Goal: Transaction & Acquisition: Purchase product/service

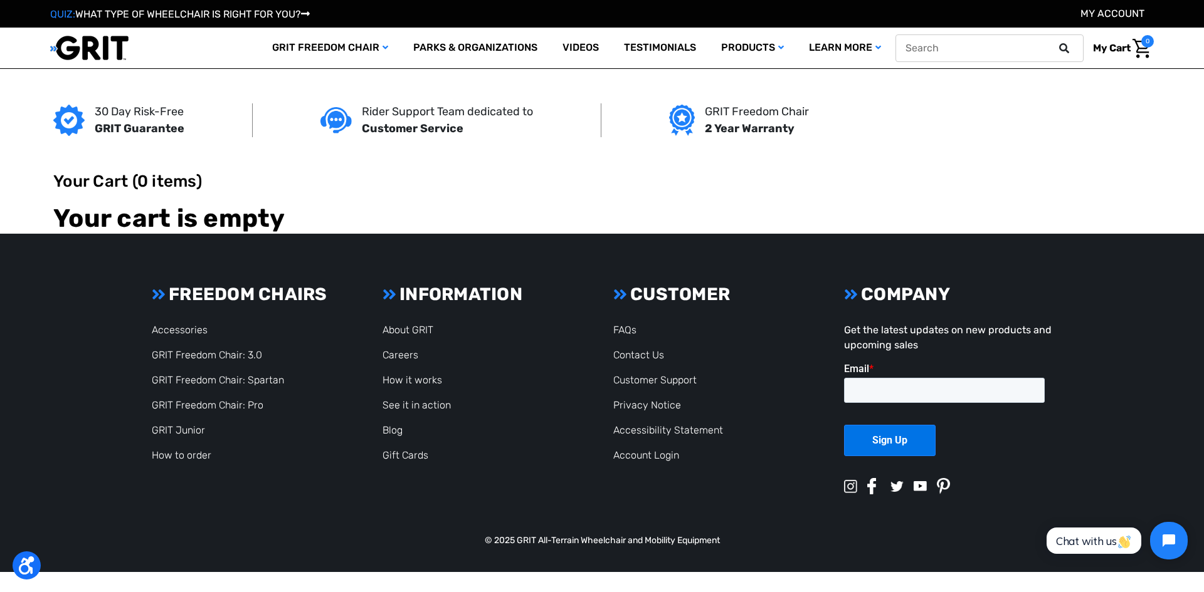
click at [1057, 49] on button at bounding box center [1067, 48] width 25 height 11
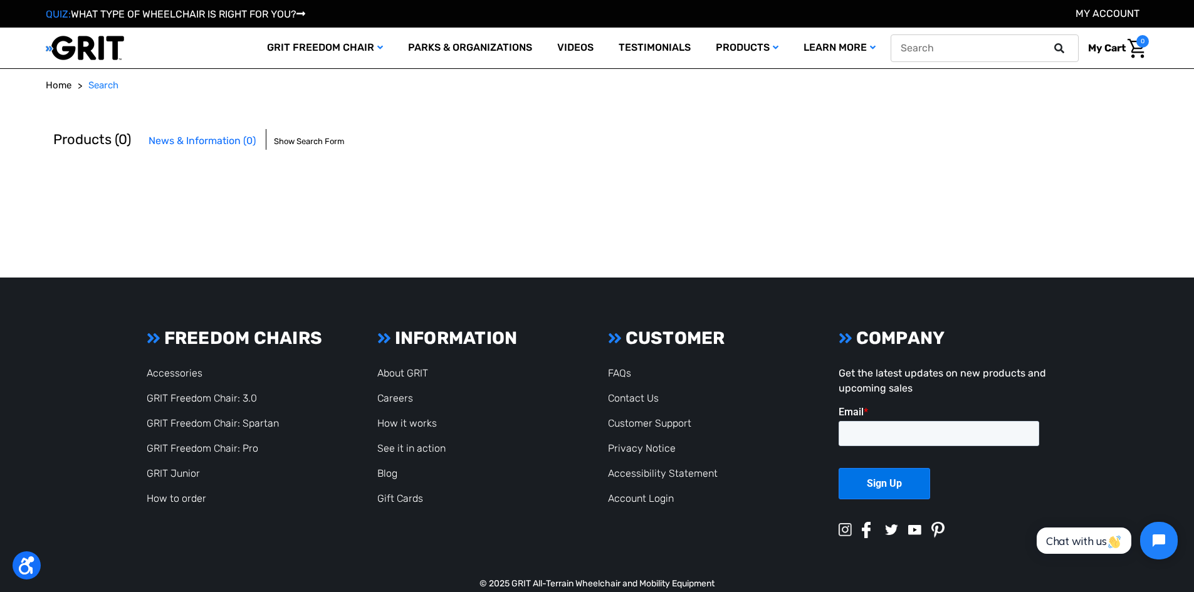
click at [1067, 47] on button at bounding box center [1063, 48] width 25 height 11
click at [1003, 46] on input "text" at bounding box center [985, 48] width 188 height 28
type input "access trax mats"
click at [1051, 43] on button at bounding box center [1063, 48] width 25 height 11
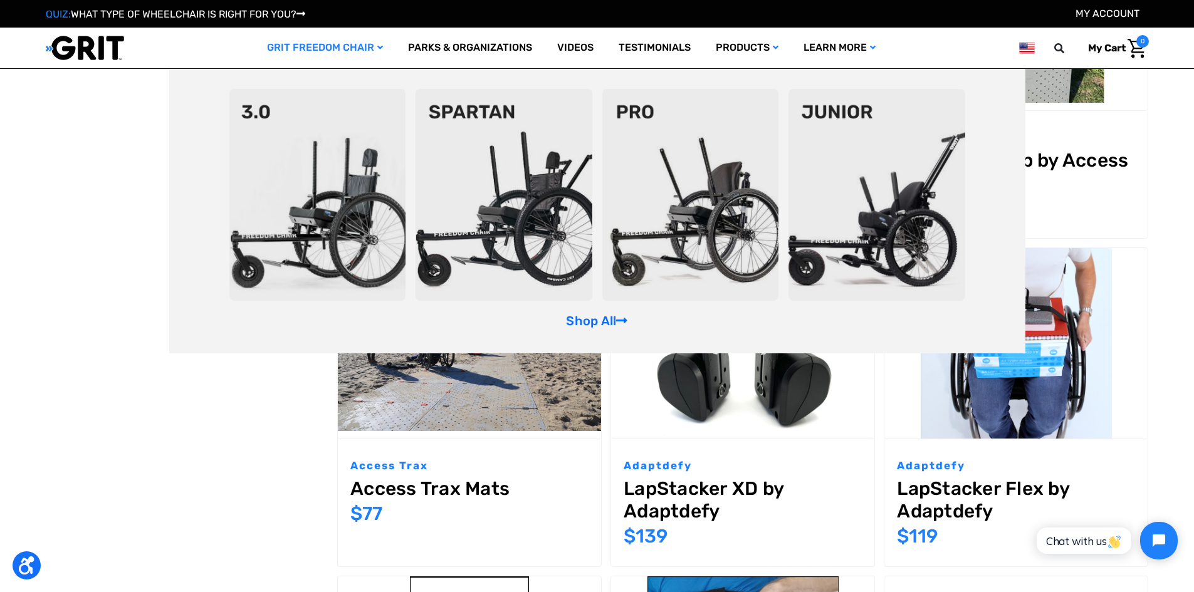
scroll to position [564, 0]
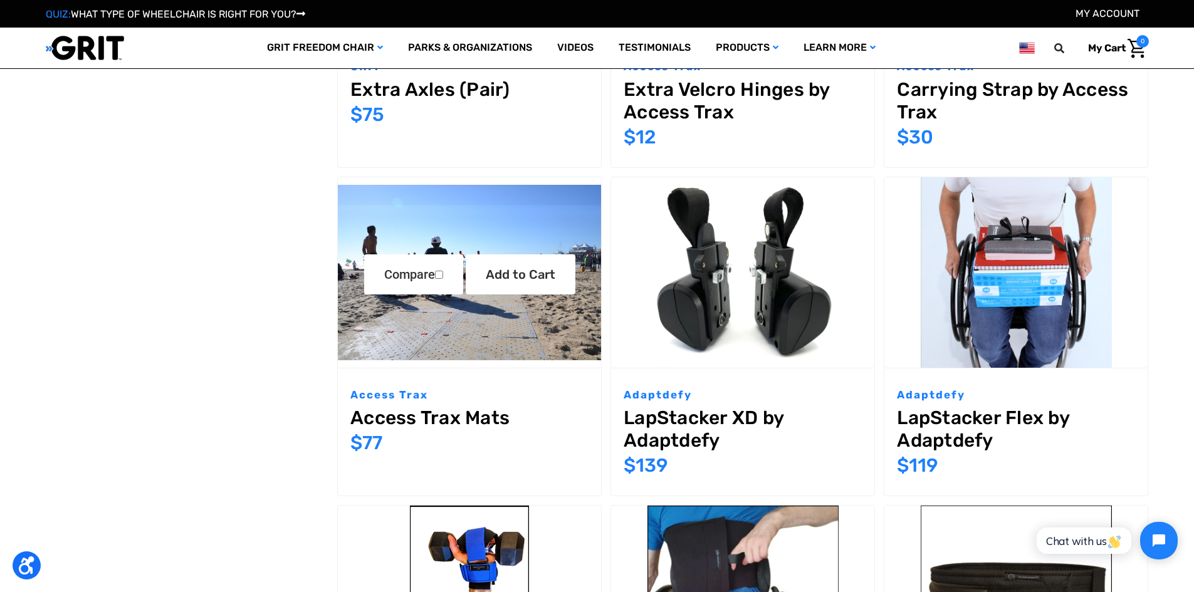
click at [379, 418] on link "Access Trax Mats" at bounding box center [469, 418] width 238 height 23
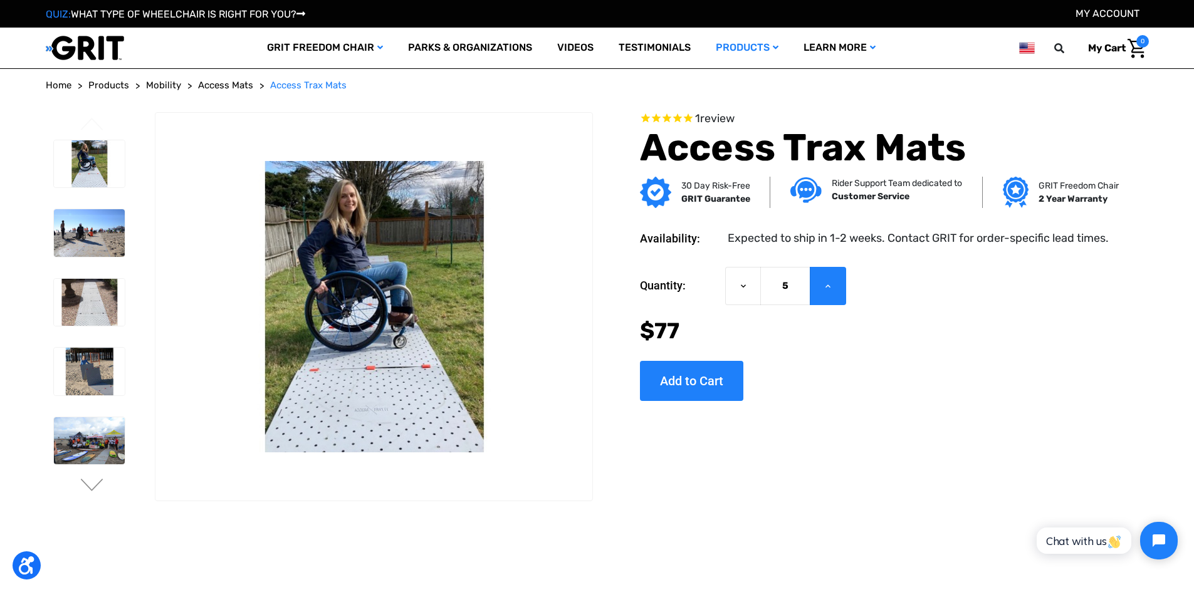
click at [834, 292] on button "Increase Quantity of Access Trax Mats" at bounding box center [828, 286] width 36 height 38
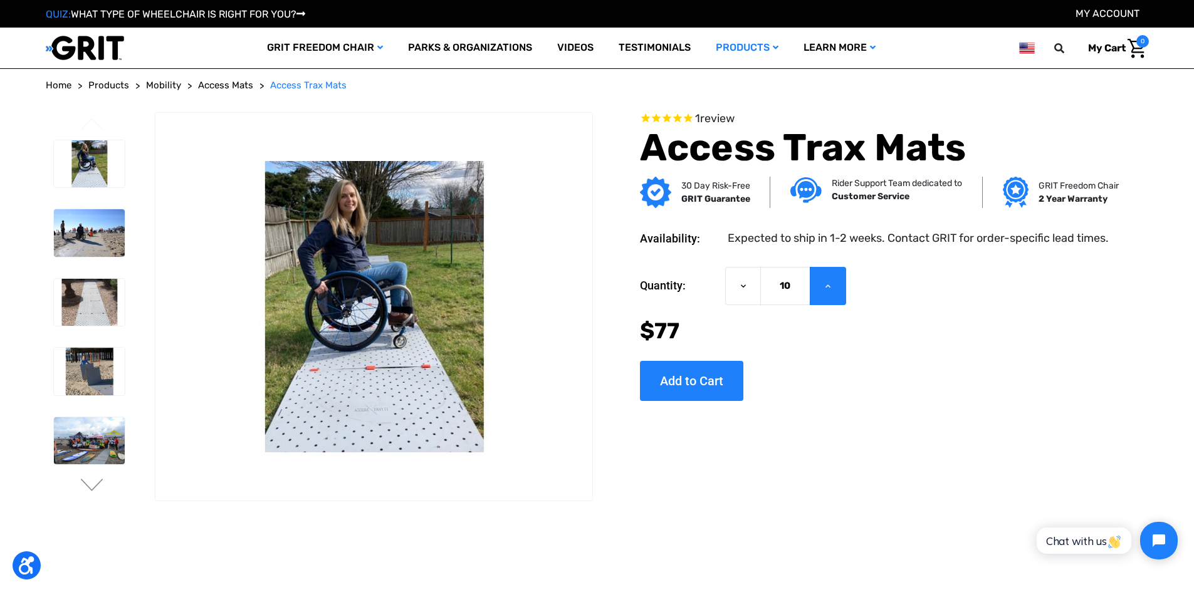
click at [835, 292] on button "Increase Quantity of Access Trax Mats" at bounding box center [828, 286] width 36 height 38
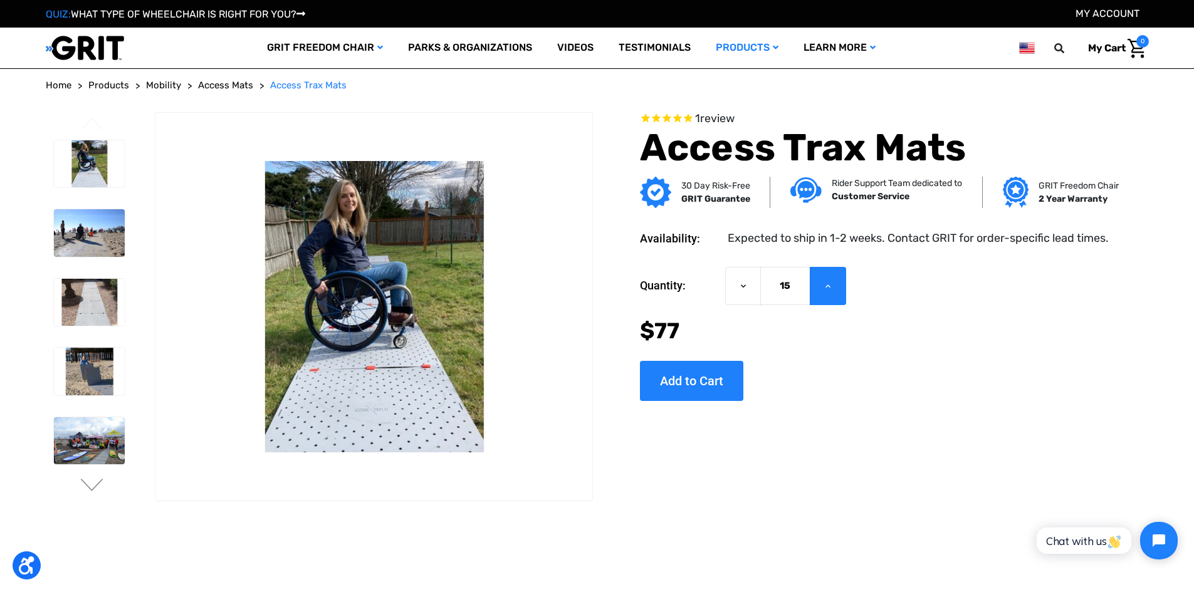
click at [835, 292] on button "Increase Quantity of Access Trax Mats" at bounding box center [828, 286] width 36 height 38
click at [835, 293] on button "Increase Quantity of Access Trax Mats" at bounding box center [828, 286] width 36 height 38
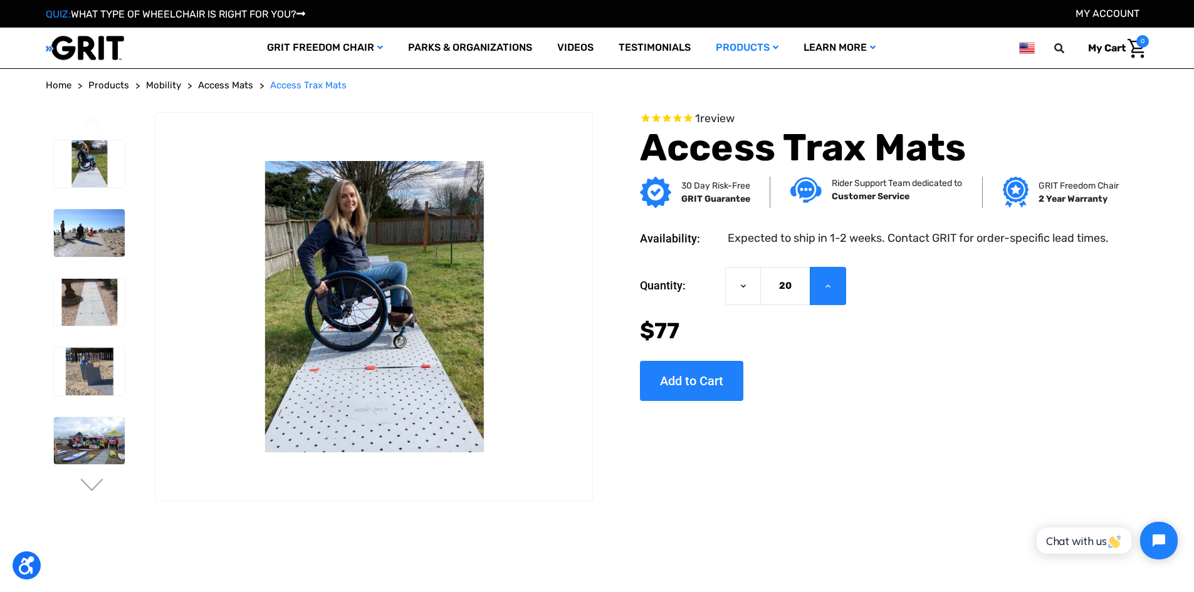
click at [835, 293] on button "Increase Quantity of Access Trax Mats" at bounding box center [828, 286] width 36 height 38
type input "21"
click at [696, 377] on input "Add to Cart" at bounding box center [691, 381] width 103 height 40
type input "Add to Cart"
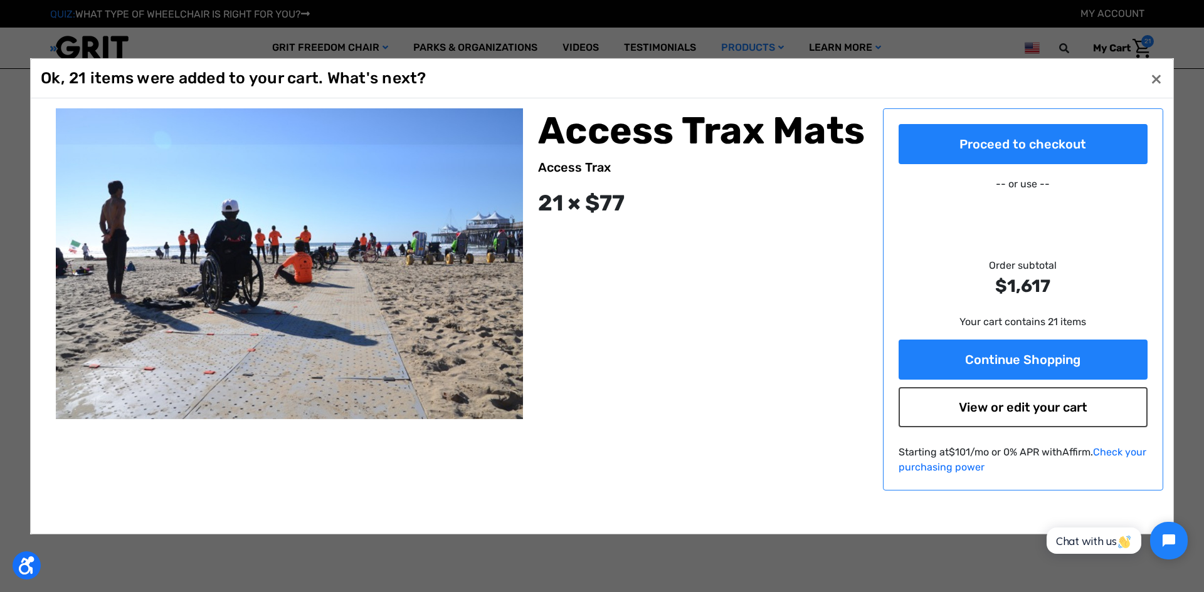
click at [922, 408] on link "View or edit your cart" at bounding box center [1023, 407] width 250 height 40
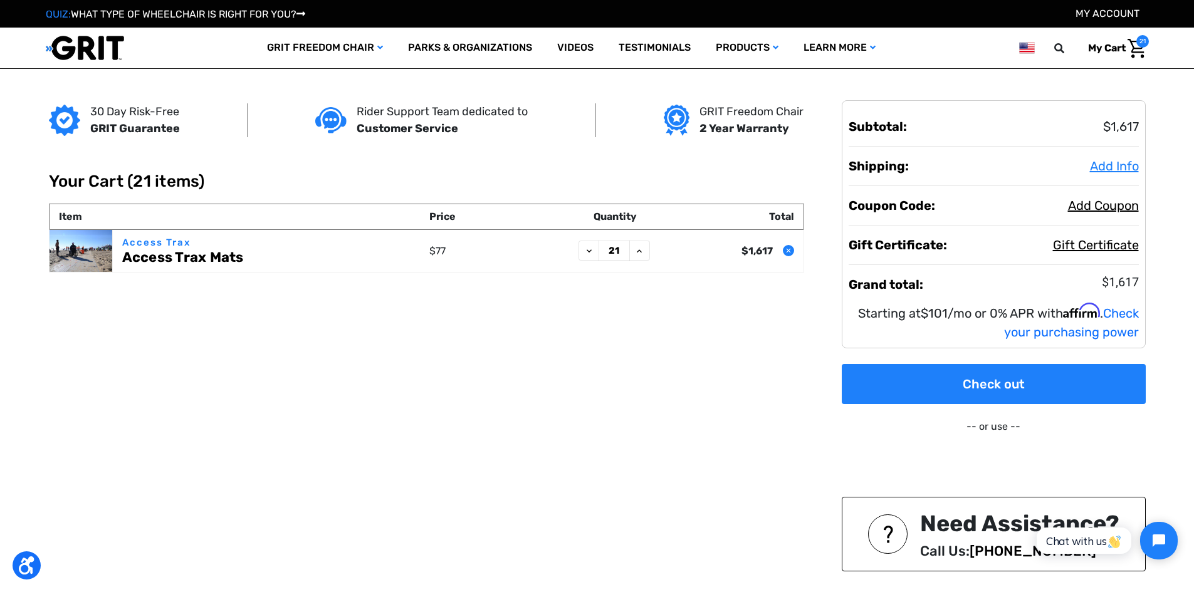
click at [1107, 162] on span "Add Info" at bounding box center [1114, 166] width 49 height 15
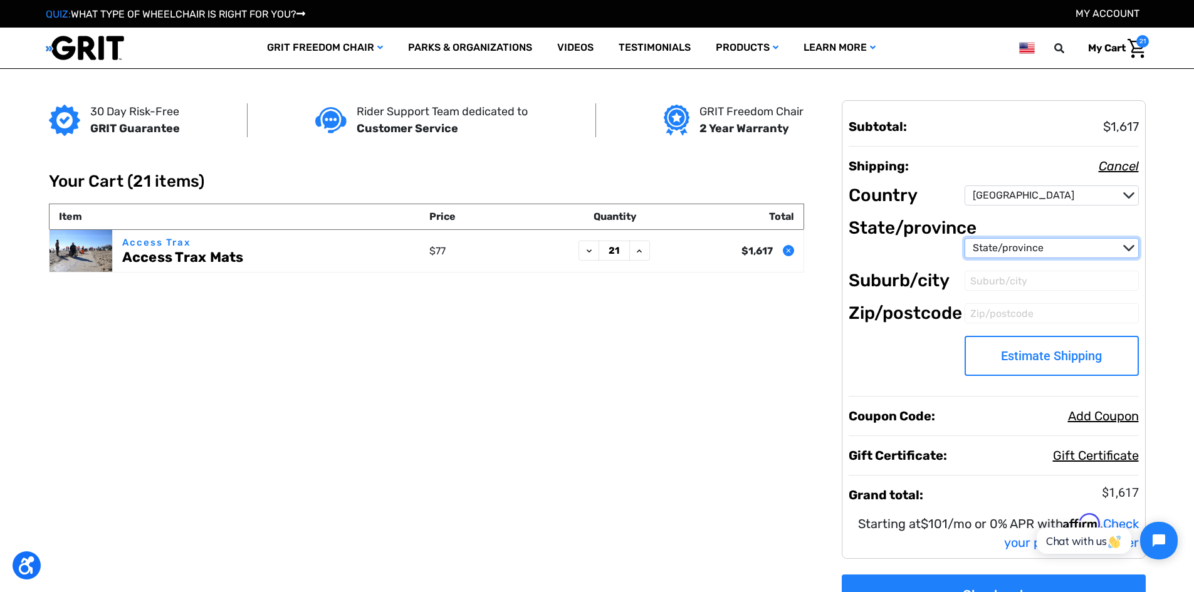
click at [1015, 248] on select "State/province Alabama Alaska American Samoa Arizona Arkansas Armed Forces Afri…" at bounding box center [1052, 248] width 174 height 20
select select "61"
click at [965, 238] on select "State/province Alabama Alaska American Samoa Arizona Arkansas Armed Forces Afri…" at bounding box center [1052, 248] width 174 height 20
click at [975, 313] on input "Zip/postcode" at bounding box center [1052, 313] width 174 height 20
drag, startPoint x: 1009, startPoint y: 309, endPoint x: 904, endPoint y: 319, distance: 105.2
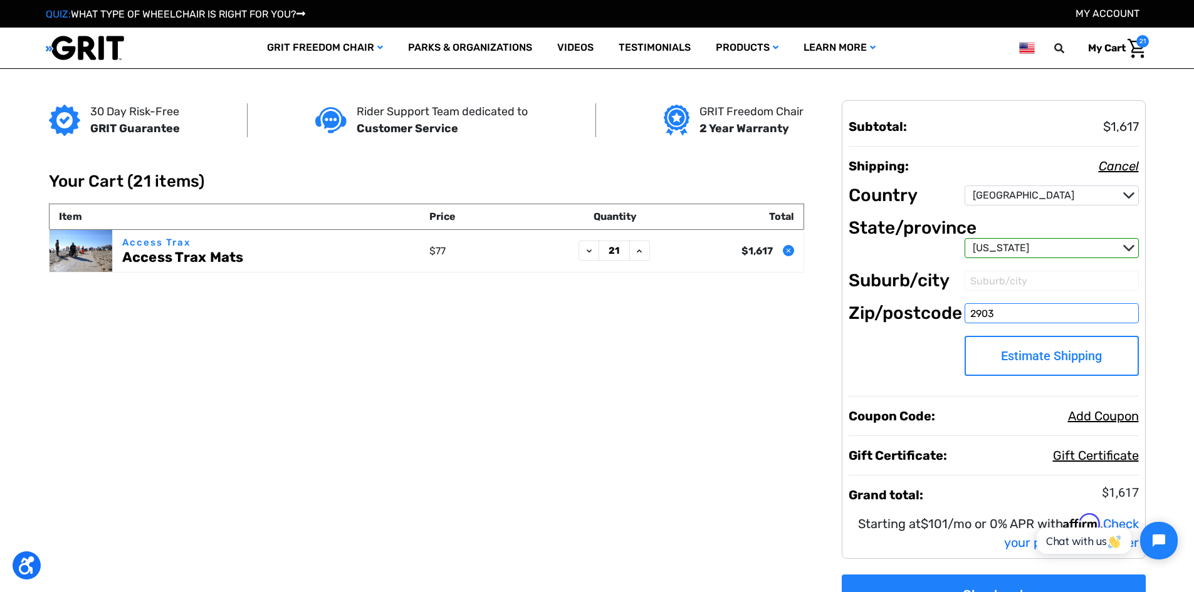
click at [904, 319] on dl "Country Country Afghanistan Åland Islands Albania Algeria American Samoa Andorr…" at bounding box center [994, 267] width 290 height 240
type input "22903"
click at [890, 335] on dl "Country Country Afghanistan Åland Islands Albania Algeria American Samoa Andorr…" at bounding box center [994, 267] width 290 height 240
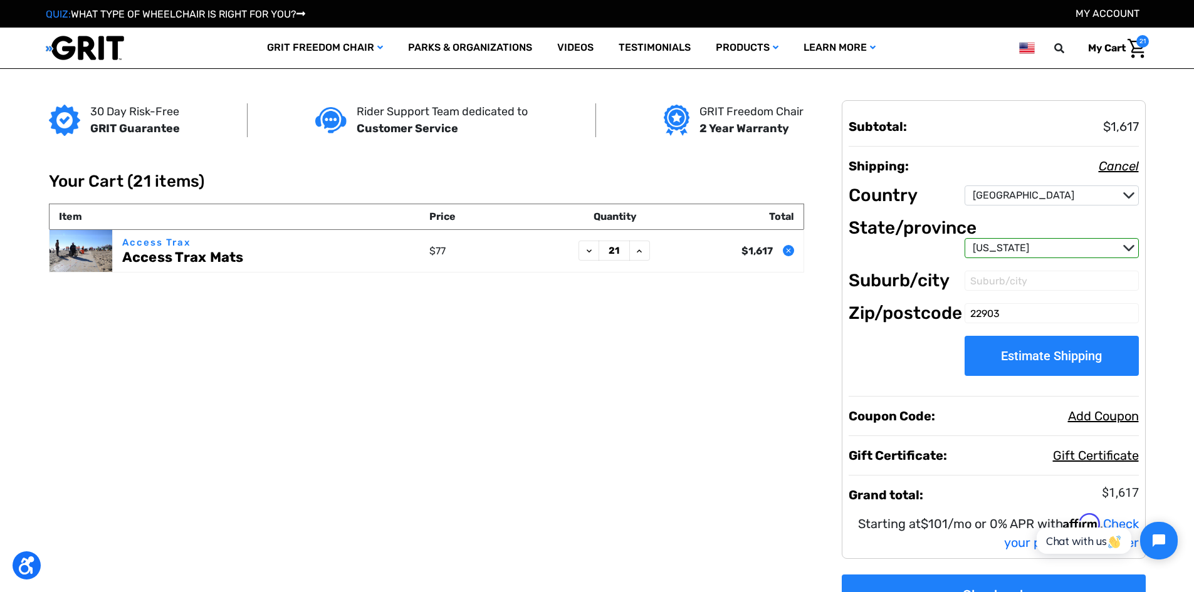
click at [985, 350] on button "Estimate Shipping" at bounding box center [1052, 356] width 174 height 40
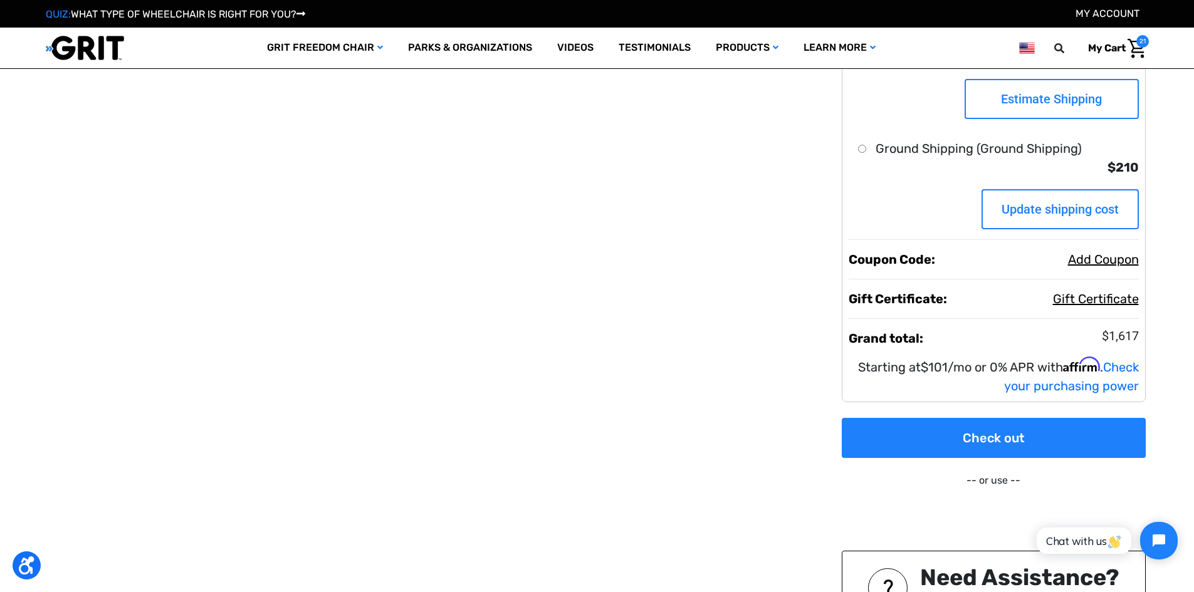
scroll to position [125, 0]
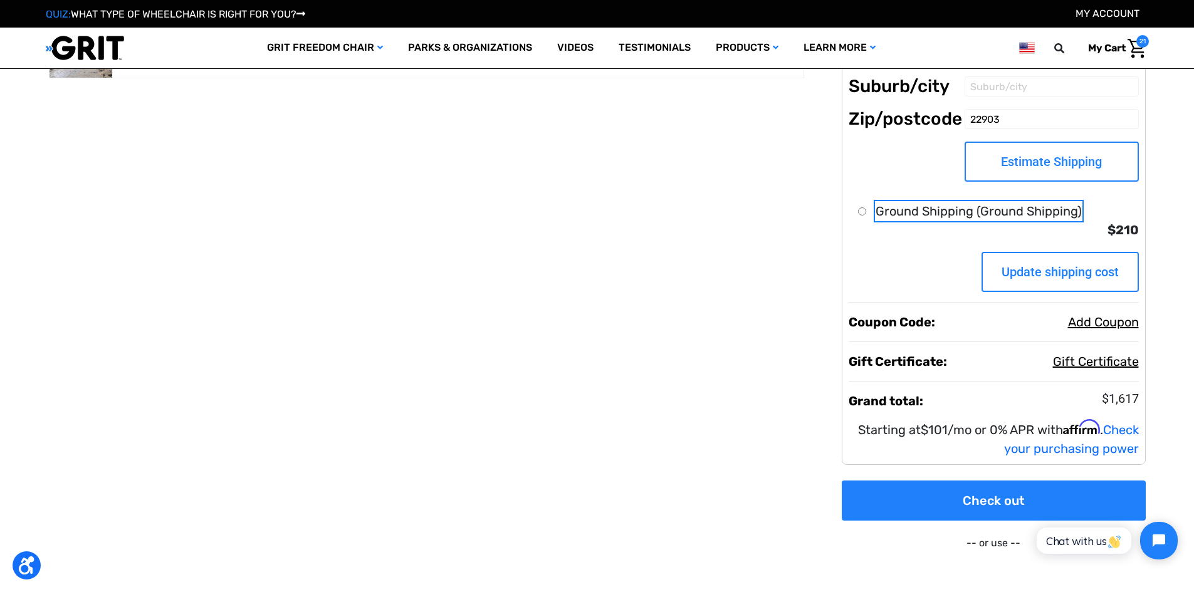
click at [860, 210] on input "Ground Shipping (Ground Shipping)" at bounding box center [862, 212] width 8 height 8
radio input "true"
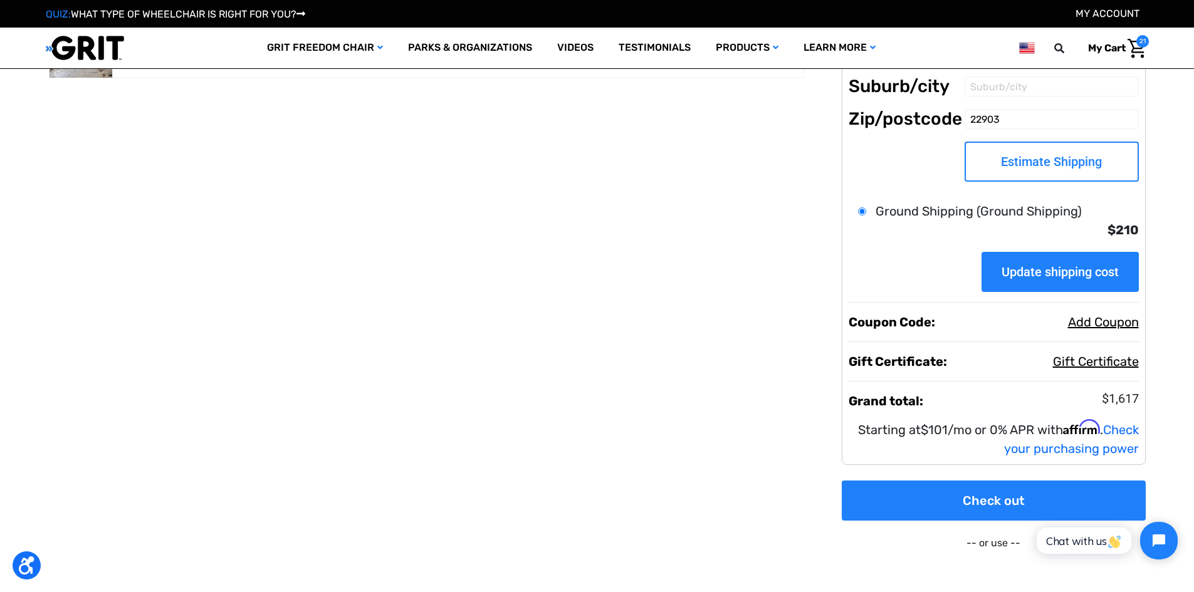
click at [1072, 263] on input "Update shipping cost" at bounding box center [1060, 272] width 157 height 40
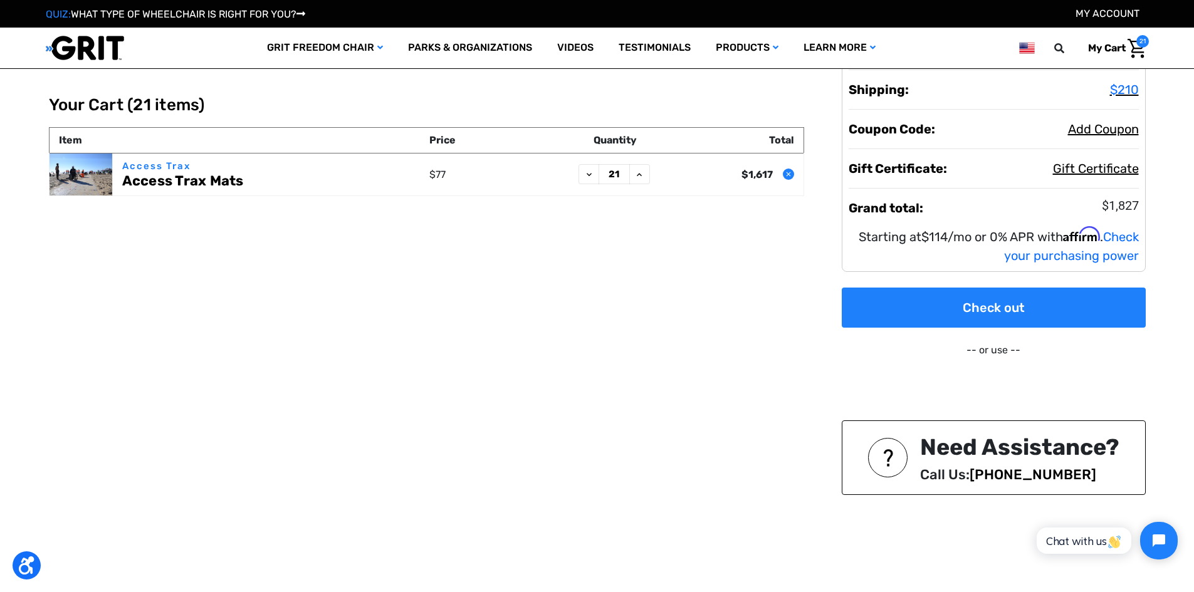
scroll to position [6, 0]
